Goal: Check status

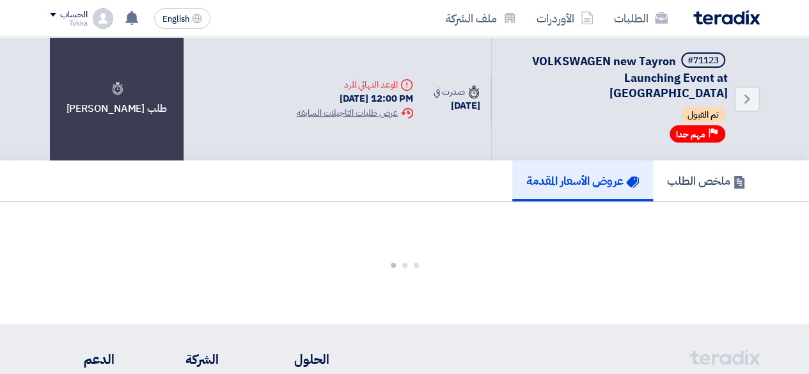
scroll to position [19, 0]
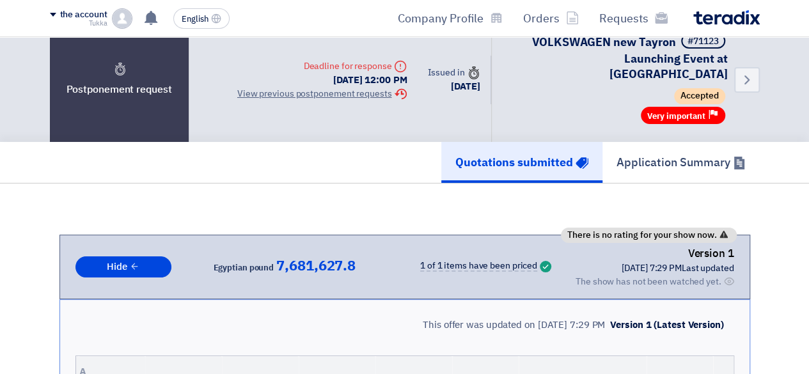
click at [647, 275] on font "The show has not been watched yet." at bounding box center [649, 281] width 146 height 13
click at [715, 275] on font "The show has not been watched yet." at bounding box center [649, 281] width 146 height 13
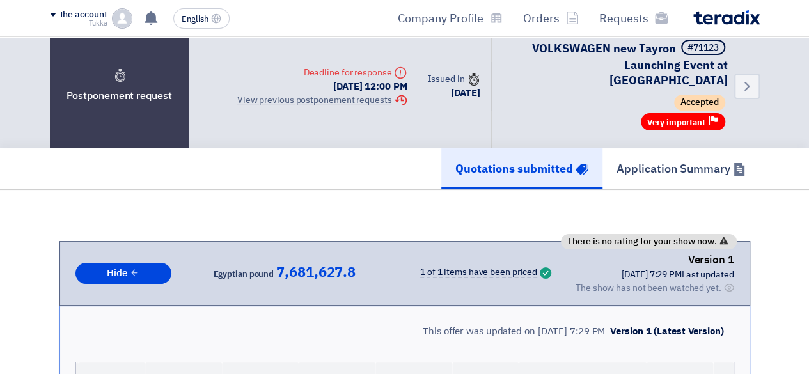
scroll to position [10, 0]
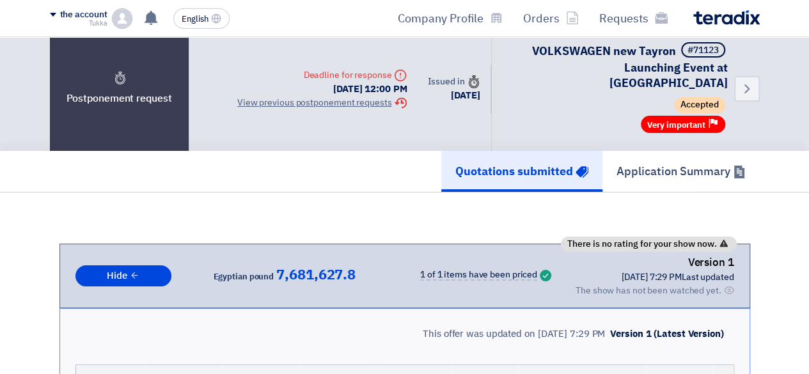
click at [542, 270] on icon "Success" at bounding box center [546, 276] width 12 height 12
